Goal: Find specific page/section: Find specific page/section

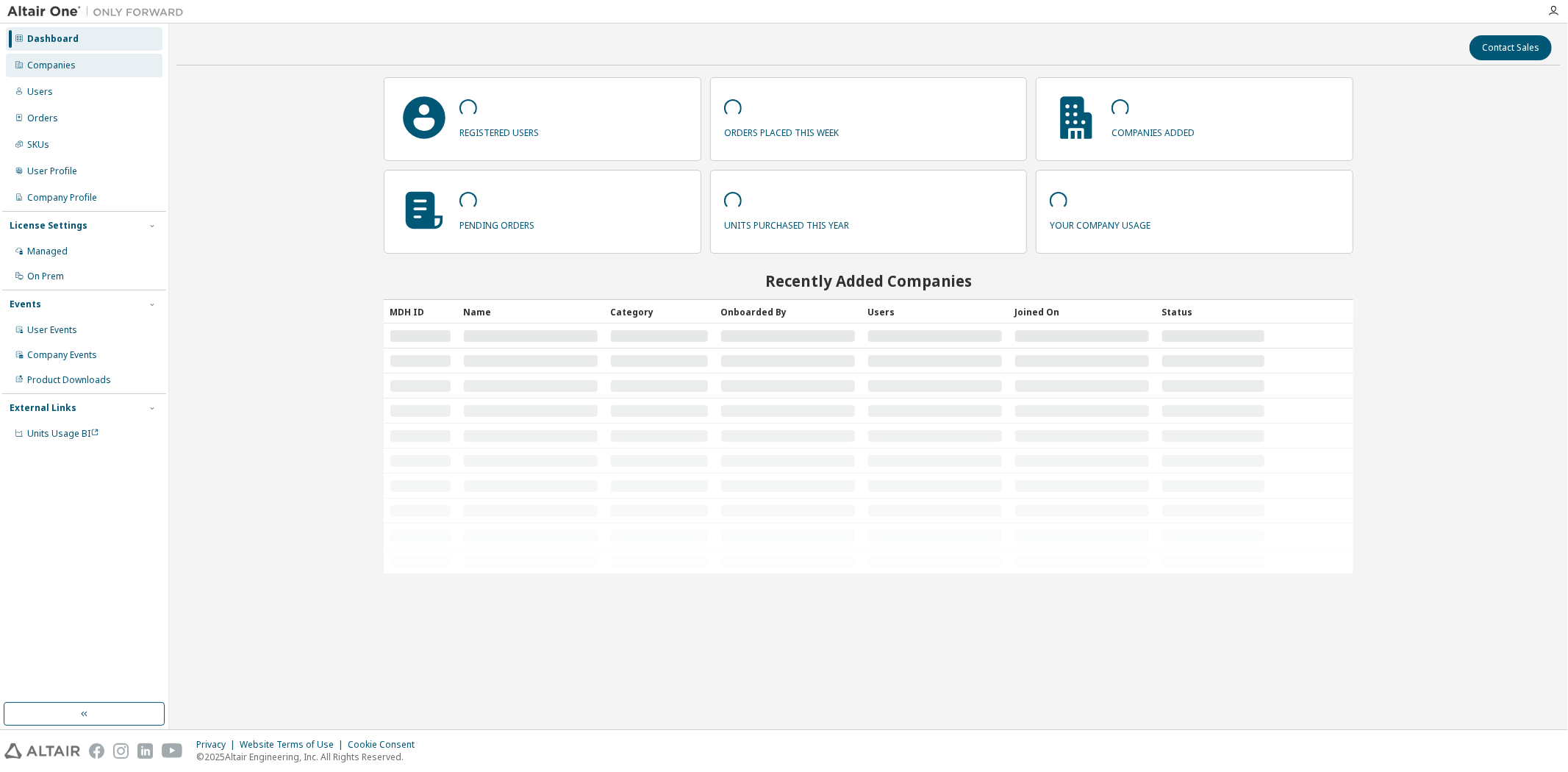
click at [46, 60] on div "Companies" at bounding box center [52, 65] width 49 height 12
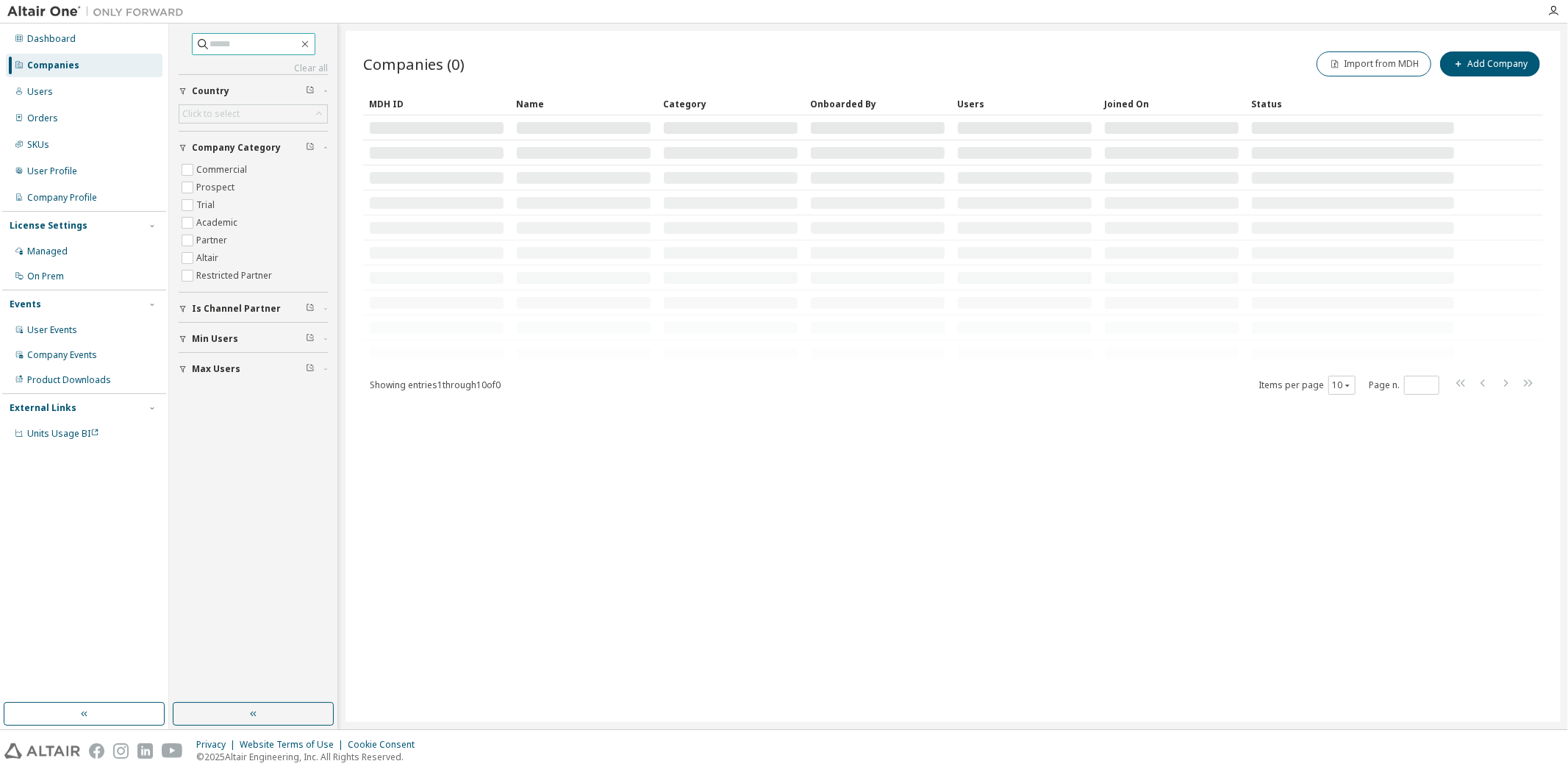
click at [259, 47] on input "text" at bounding box center [254, 44] width 88 height 15
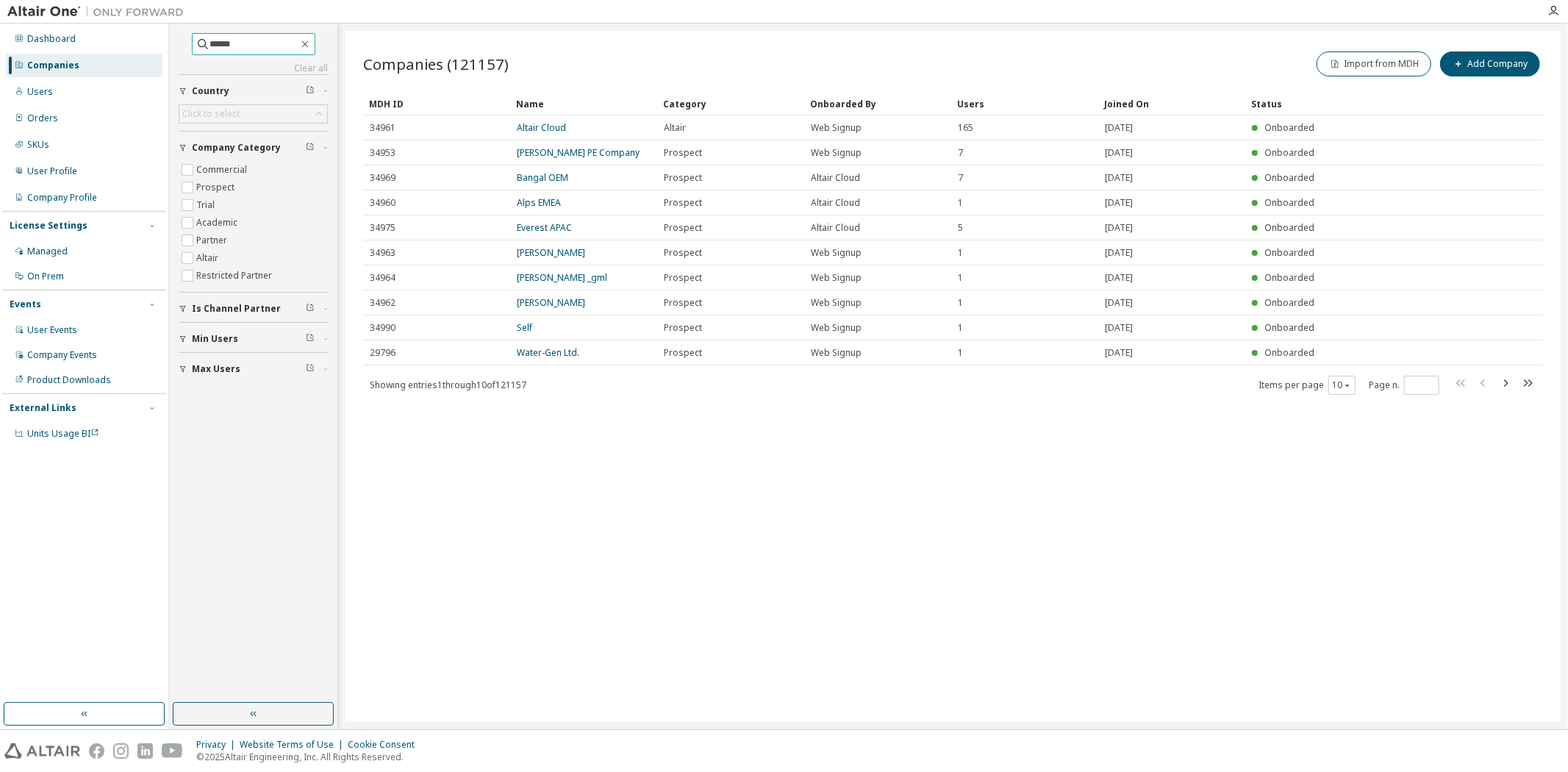
type input "******"
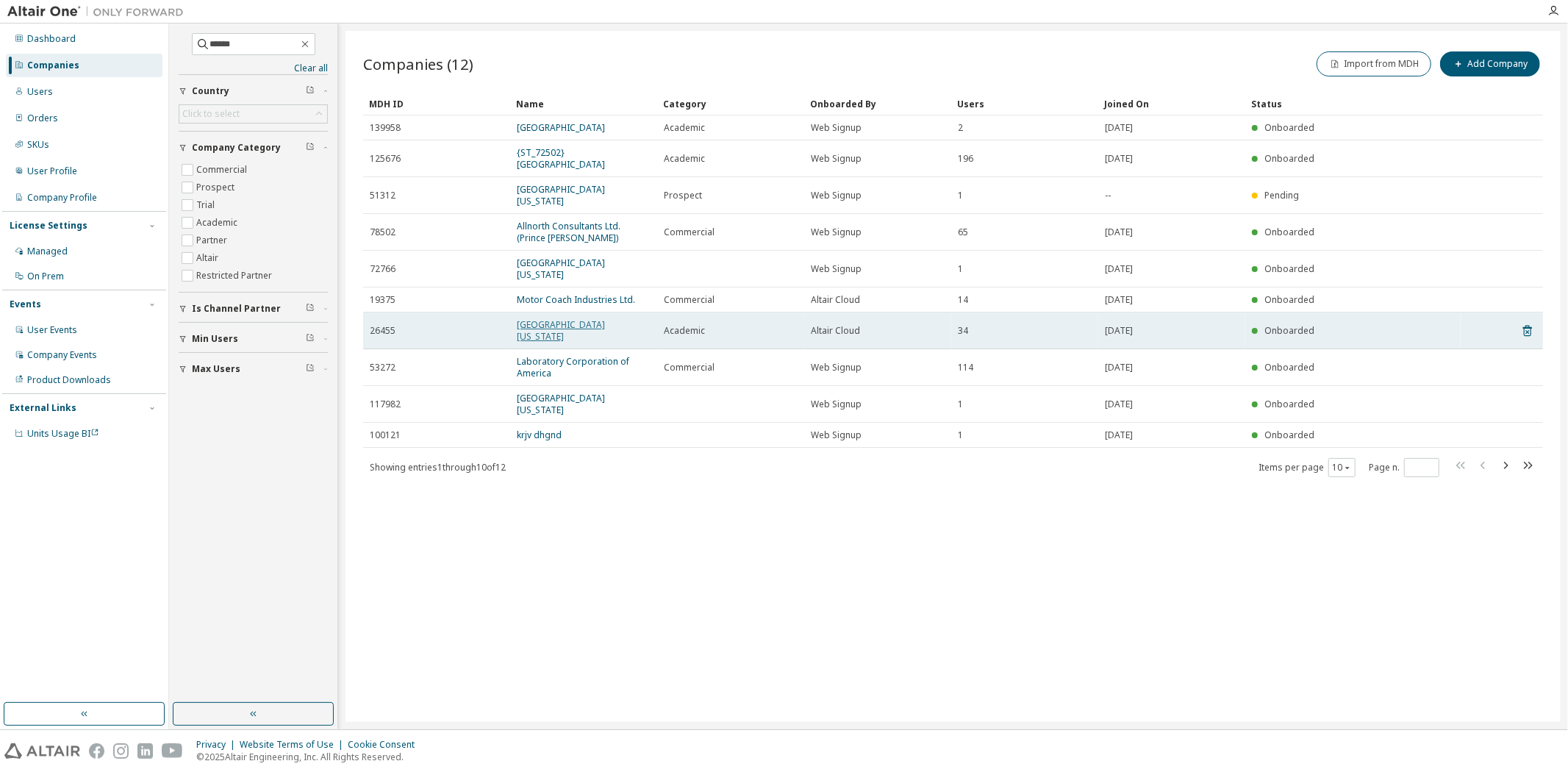
click at [577, 318] on link "[GEOGRAPHIC_DATA][US_STATE]" at bounding box center [561, 330] width 88 height 24
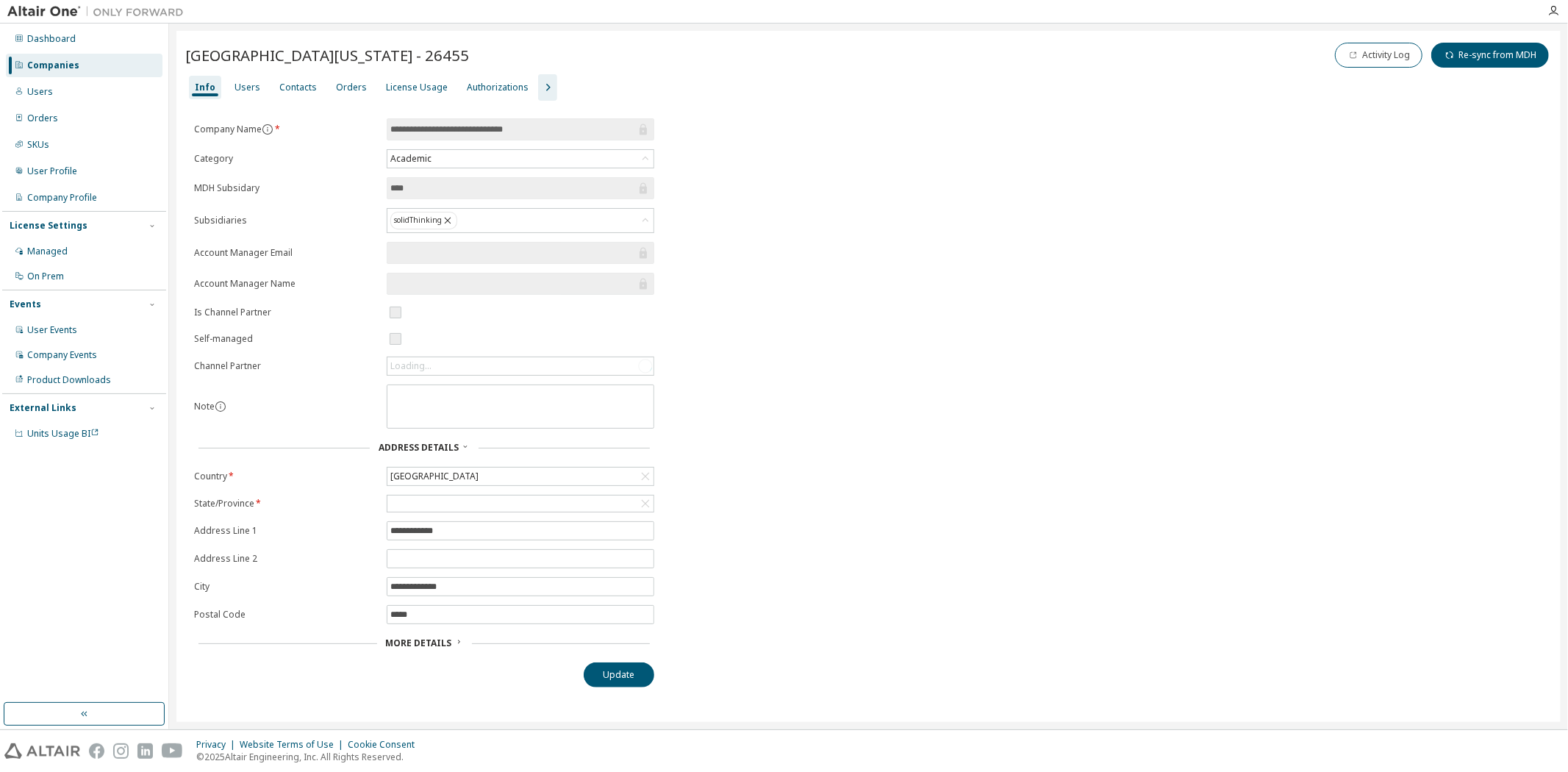
click at [539, 91] on icon "button" at bounding box center [548, 87] width 18 height 18
click at [243, 92] on div "Users" at bounding box center [247, 88] width 26 height 12
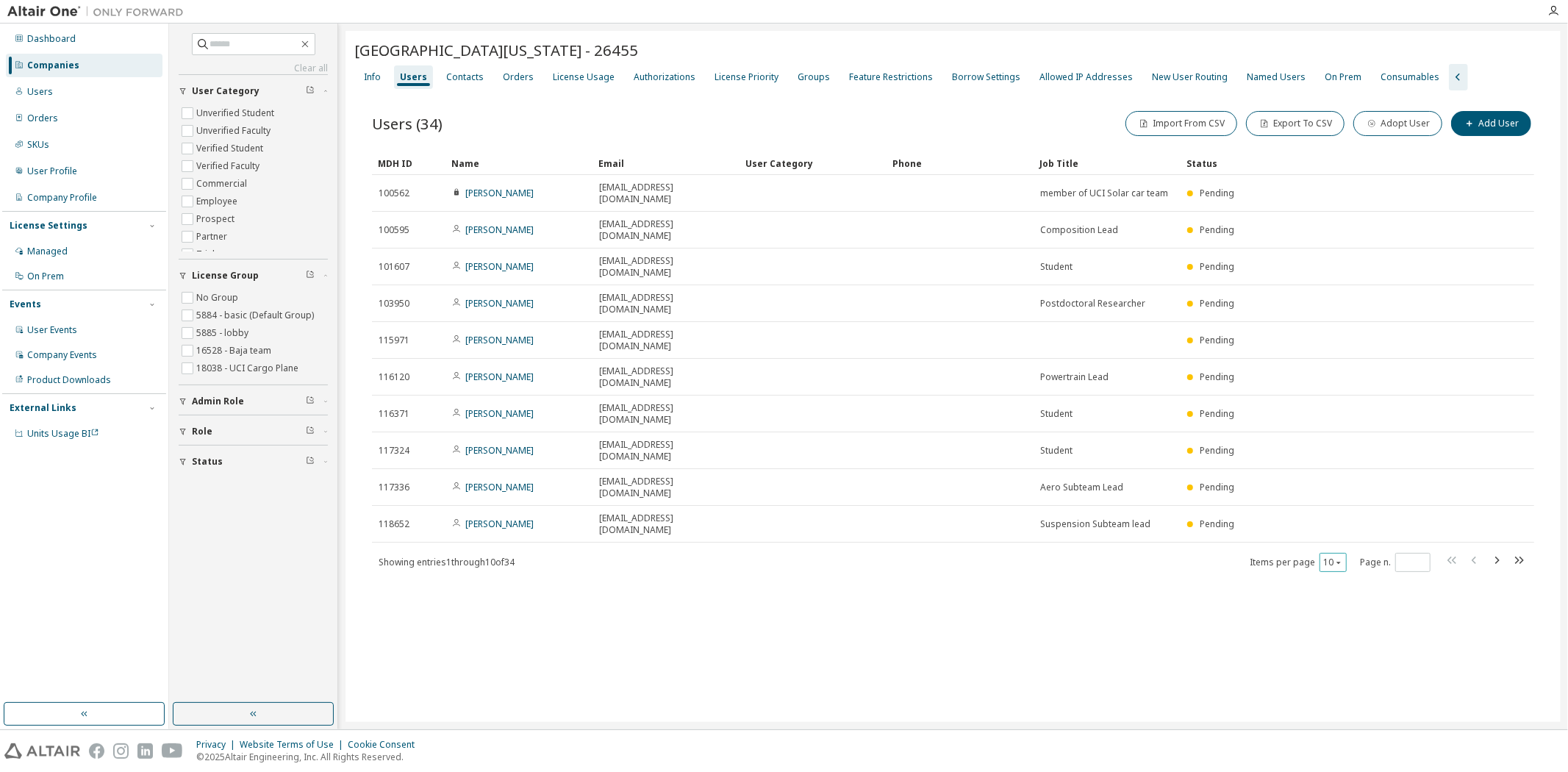
click at [1331, 557] on button "10" at bounding box center [1333, 563] width 20 height 12
click at [1352, 530] on div "100" at bounding box center [1379, 534] width 118 height 18
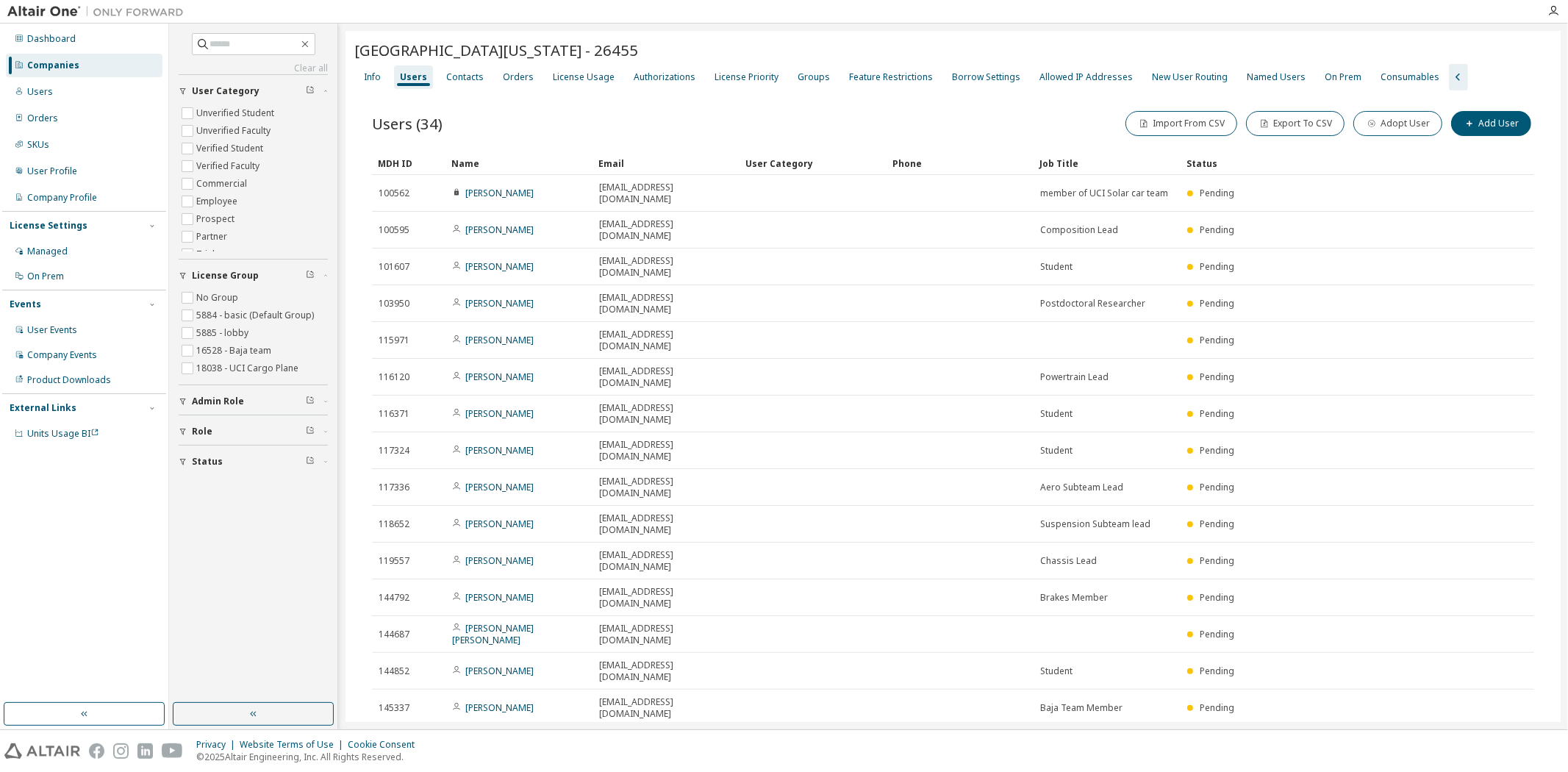
type button "100"
click at [63, 9] on img at bounding box center [99, 12] width 183 height 15
click at [64, 8] on img at bounding box center [99, 12] width 183 height 15
click at [52, 42] on div "Dashboard" at bounding box center [52, 39] width 49 height 12
